Goal: Task Accomplishment & Management: Complete application form

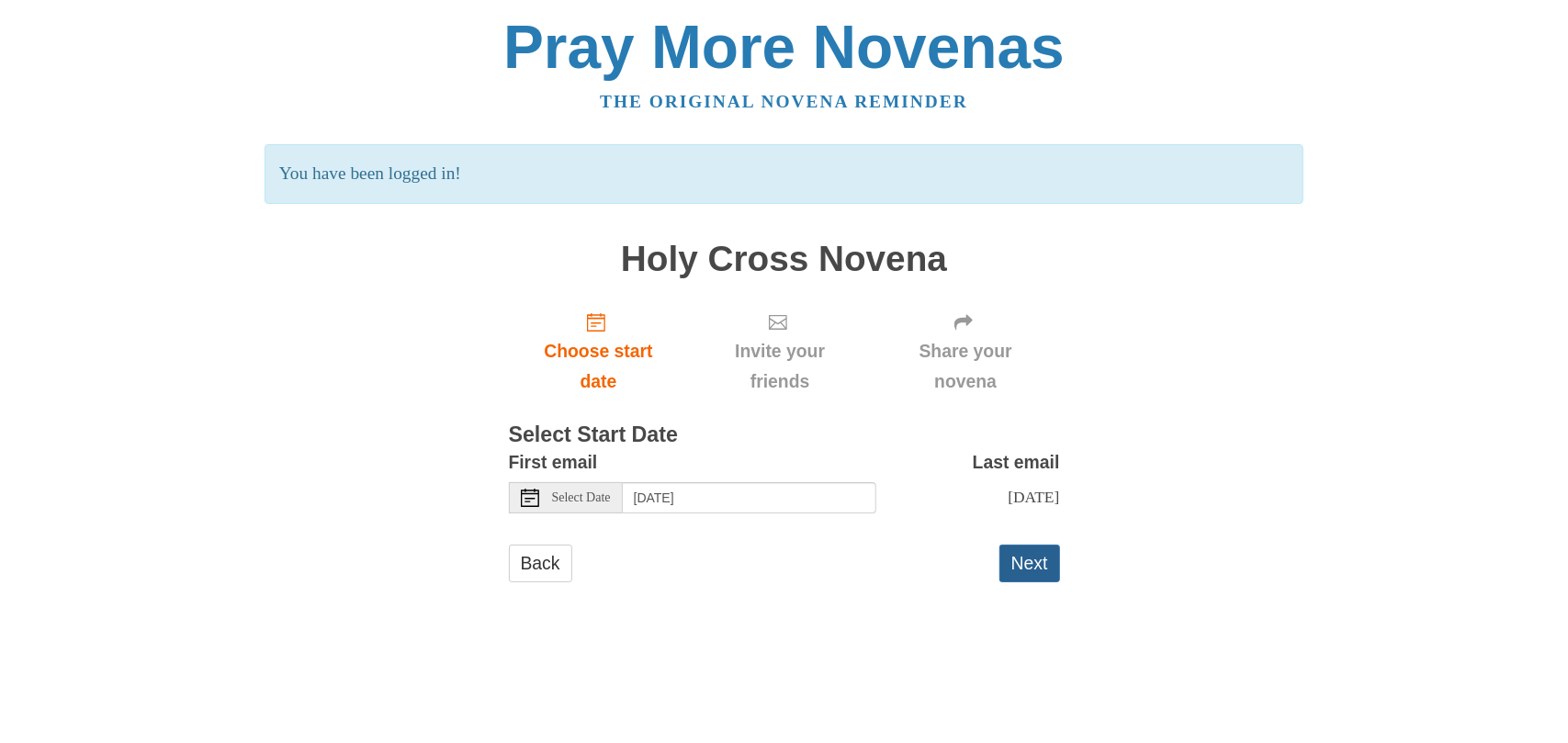
click at [1031, 578] on button "Next" at bounding box center [1030, 563] width 61 height 38
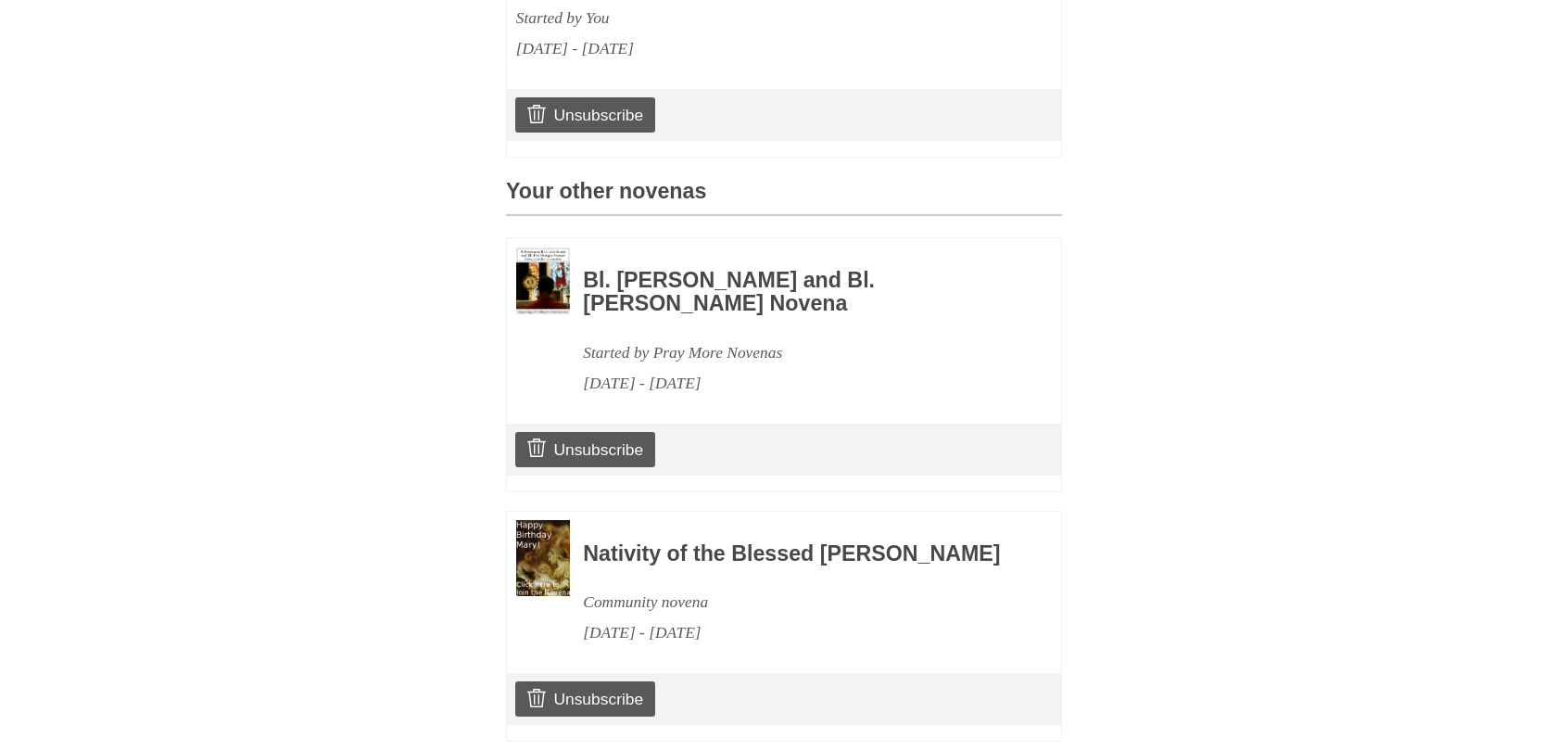
scroll to position [799, 0]
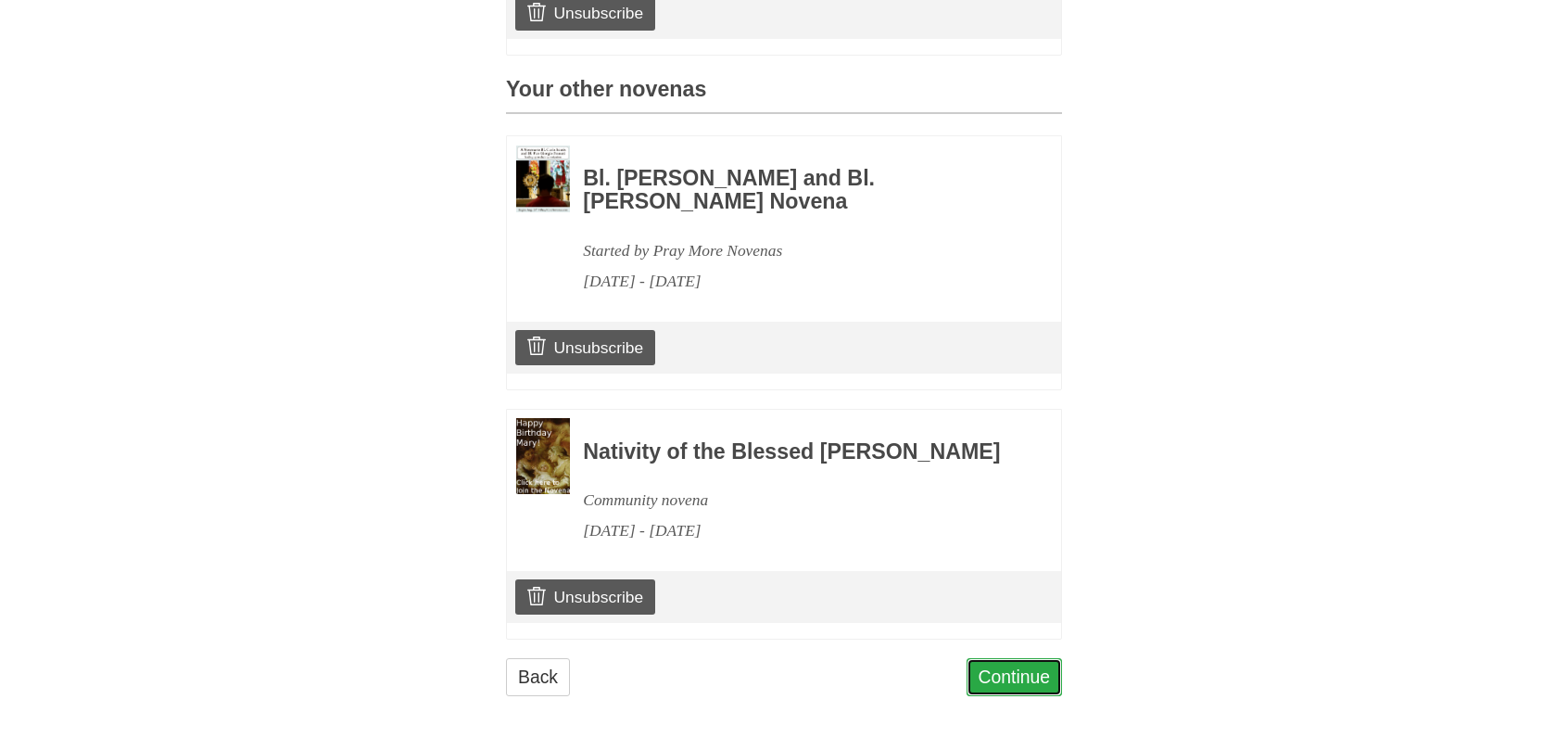
click at [1009, 676] on link "Continue" at bounding box center [1014, 676] width 96 height 38
